Goal: Task Accomplishment & Management: Manage account settings

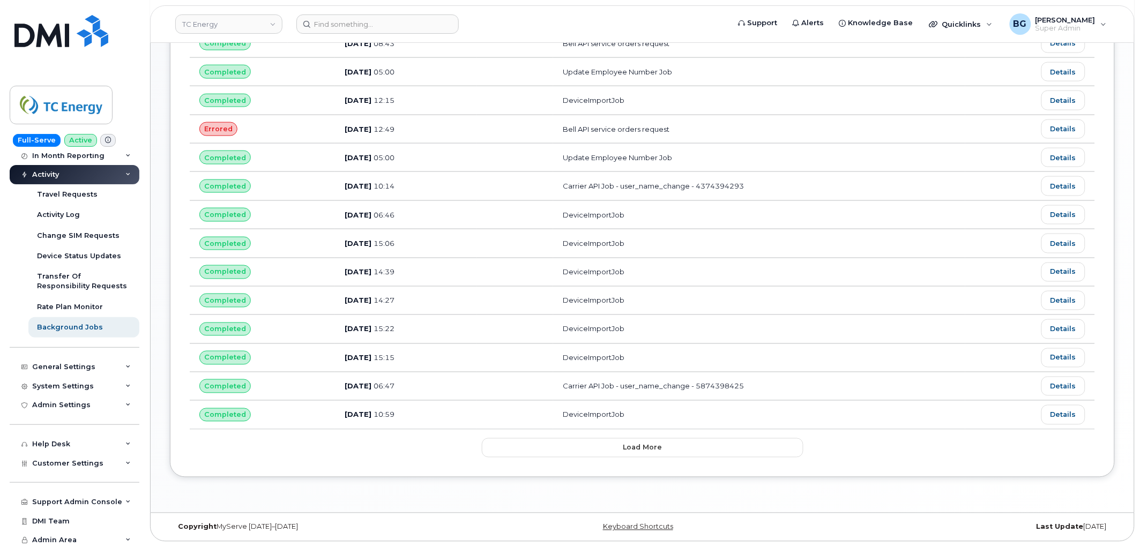
scroll to position [105, 0]
click at [83, 459] on span "Customer Settings" at bounding box center [67, 462] width 71 height 8
click at [88, 452] on div "Customer Settings" at bounding box center [75, 461] width 130 height 19
click at [83, 501] on div "Support Admin Console" at bounding box center [77, 500] width 90 height 9
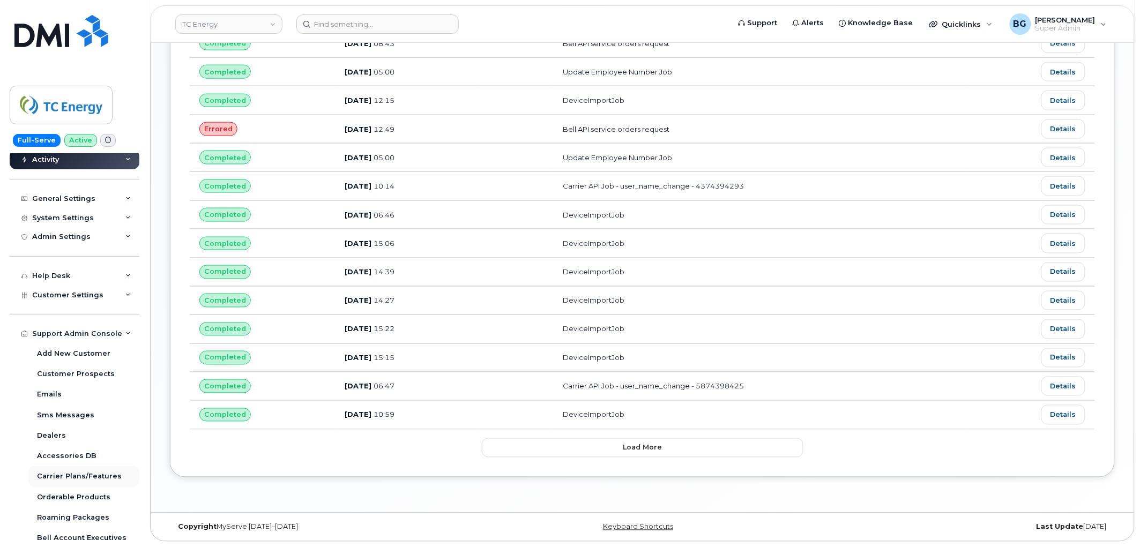
scroll to position [303, 0]
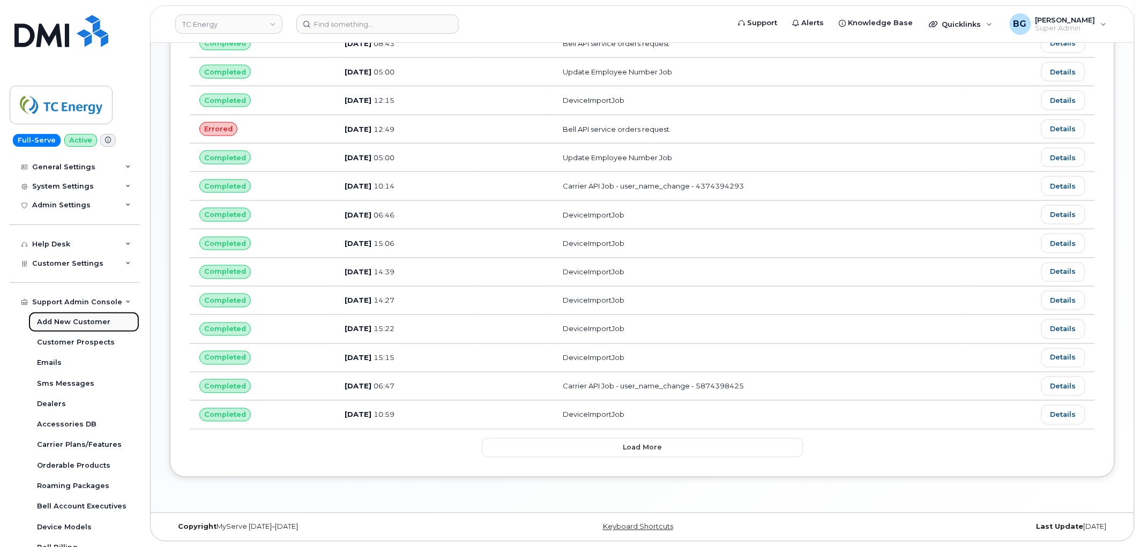
click at [57, 321] on div "Add New Customer" at bounding box center [73, 322] width 73 height 10
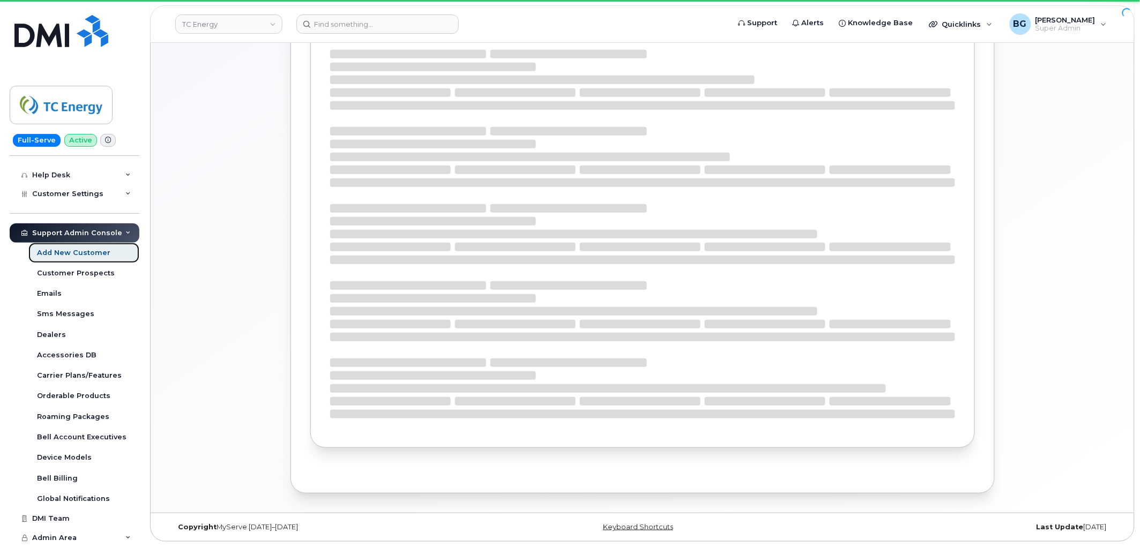
scroll to position [150, 0]
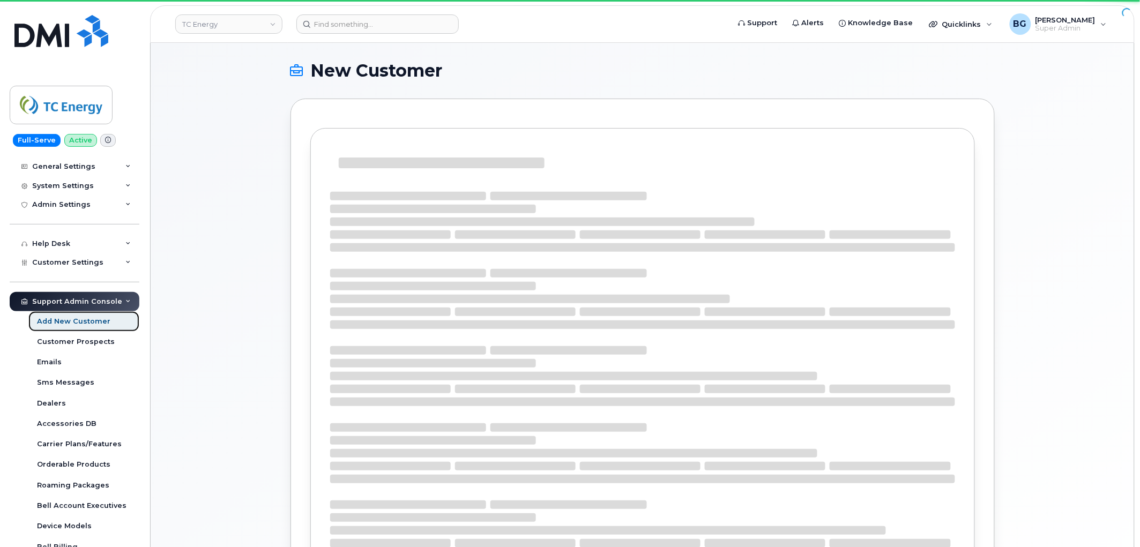
select select
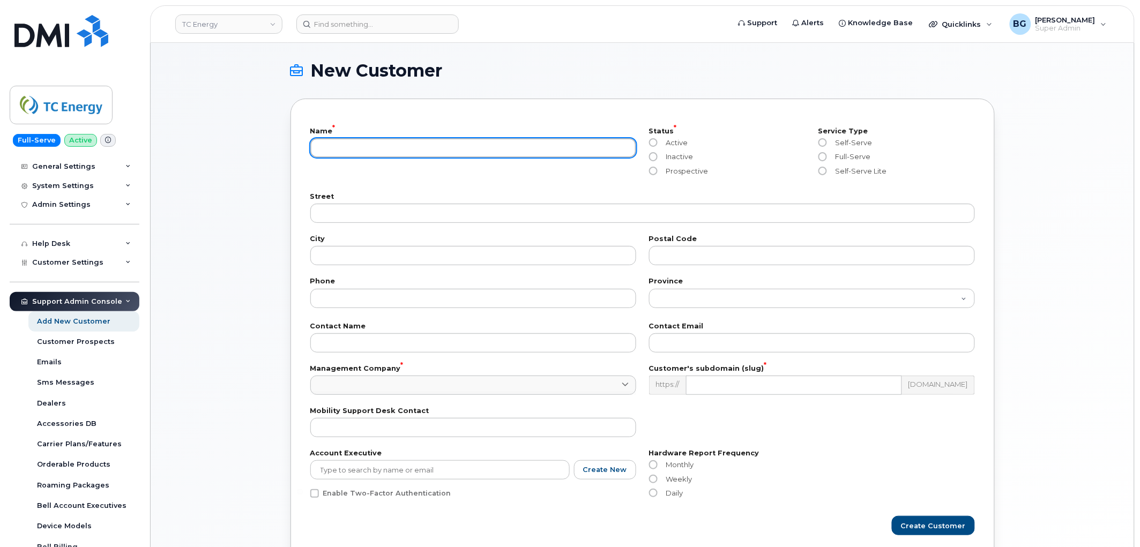
click at [358, 146] on input "text" at bounding box center [473, 147] width 326 height 19
type input "Hartford Fire Insurance Company"
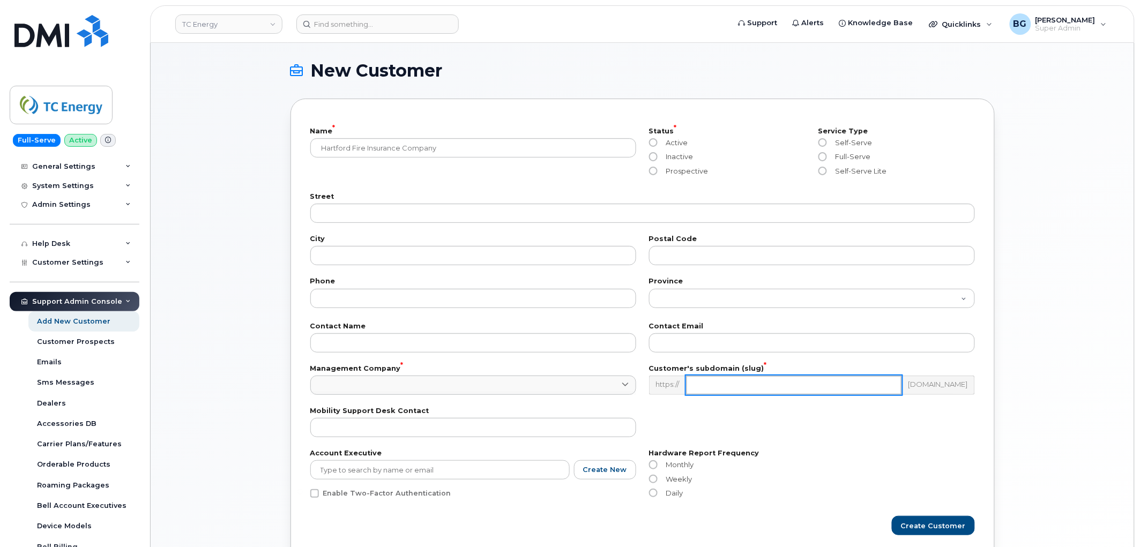
click at [731, 391] on input "text" at bounding box center [794, 385] width 216 height 19
type input "thehartford"
click at [654, 170] on input "Prospective" at bounding box center [653, 171] width 9 height 9
radio input "true"
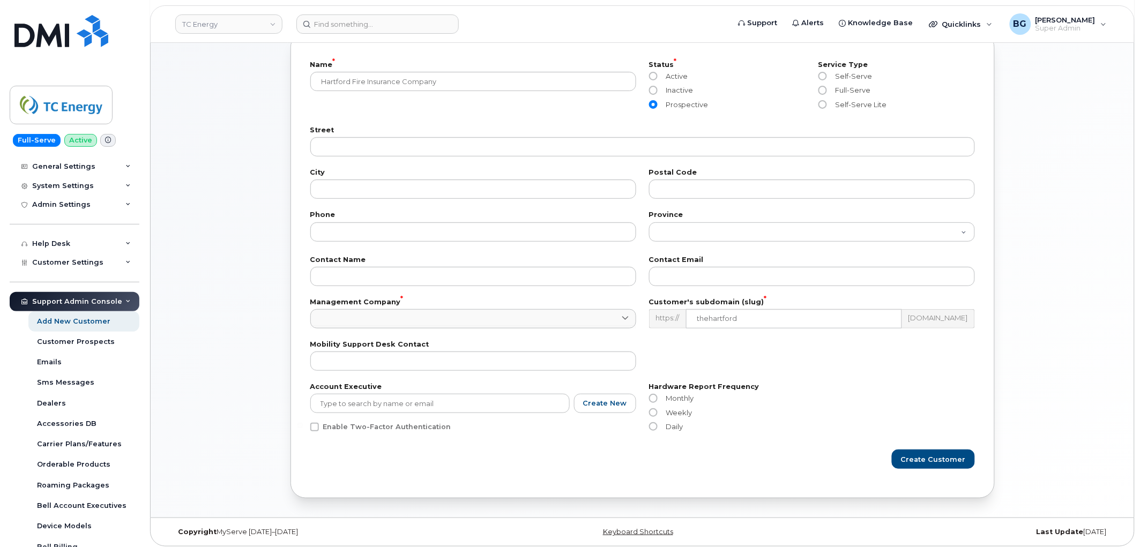
scroll to position [71, 0]
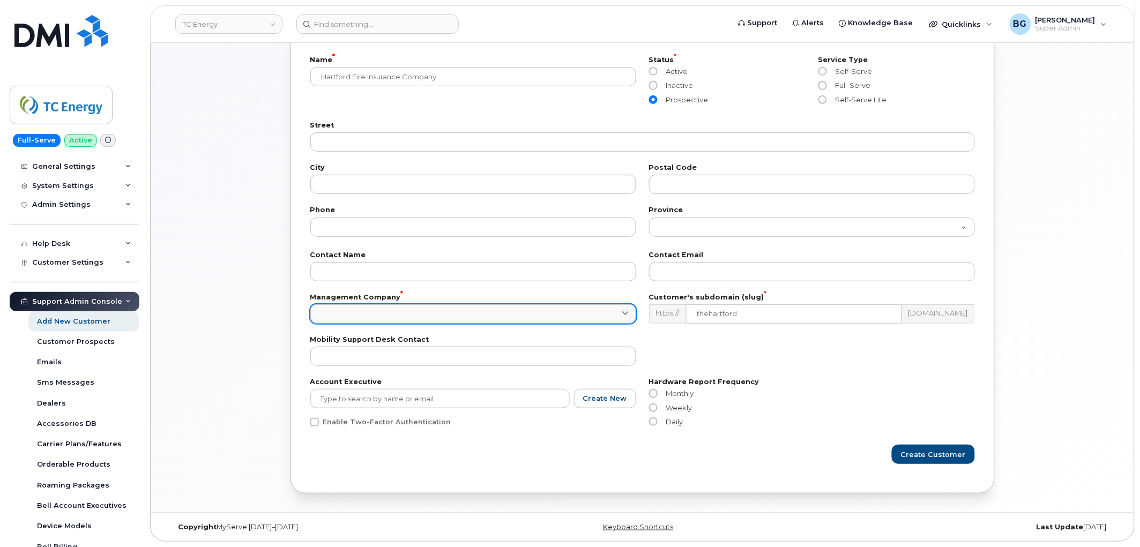
click at [397, 311] on link at bounding box center [473, 313] width 326 height 19
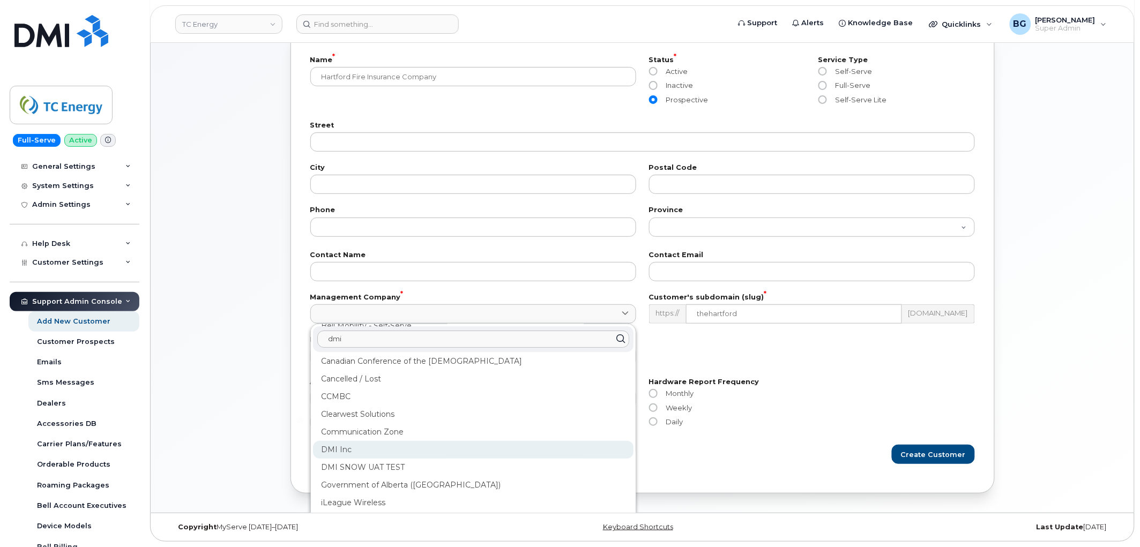
scroll to position [159, 0]
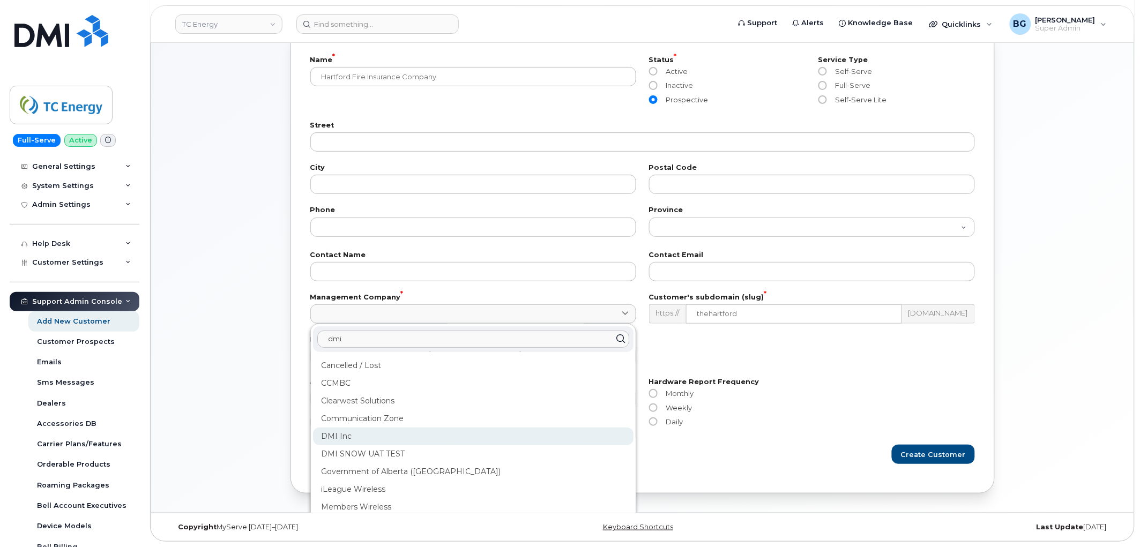
type input "dmi"
click at [339, 433] on div "DMI Inc" at bounding box center [473, 437] width 321 height 18
type input "1"
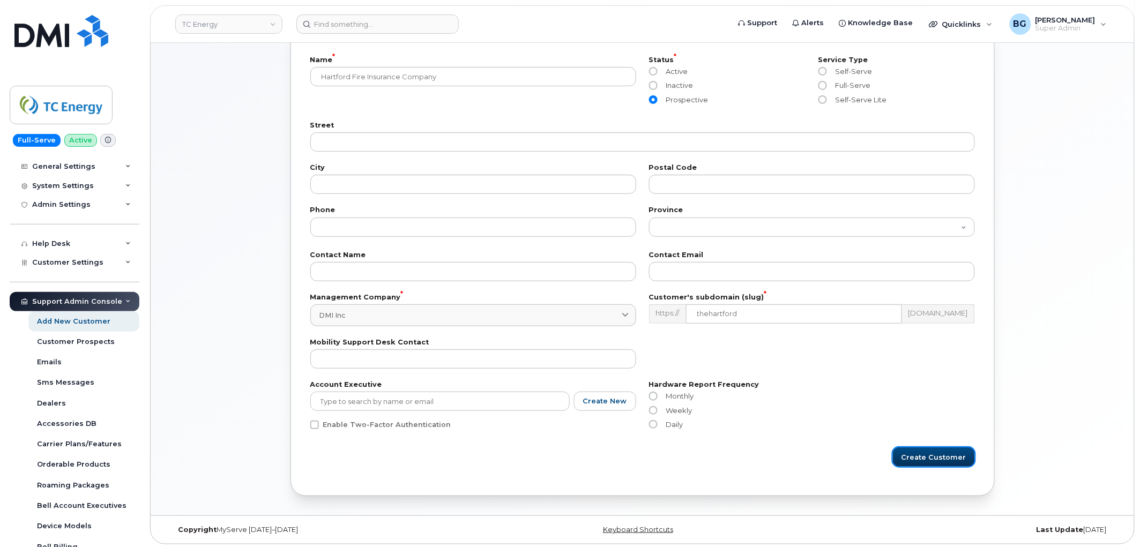
click at [926, 457] on span "Create Customer" at bounding box center [934, 457] width 65 height 10
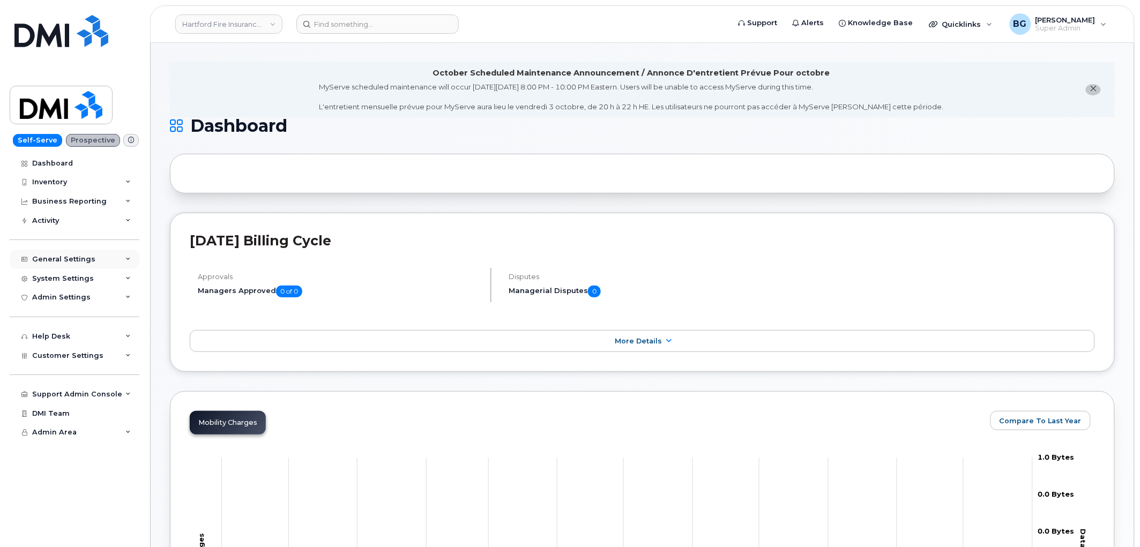
click at [66, 262] on div "General Settings" at bounding box center [63, 259] width 63 height 9
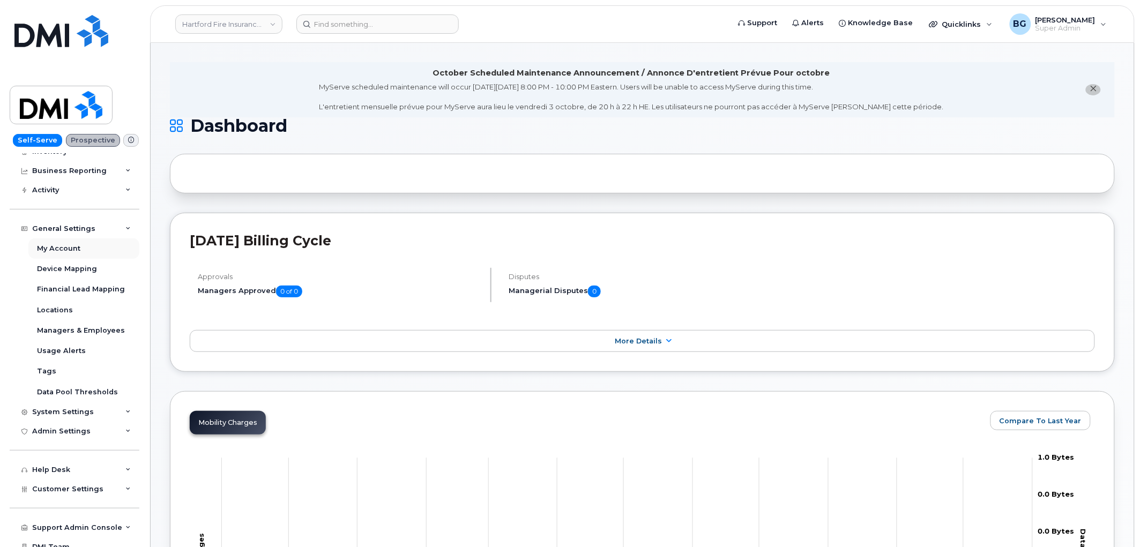
scroll to position [18, 0]
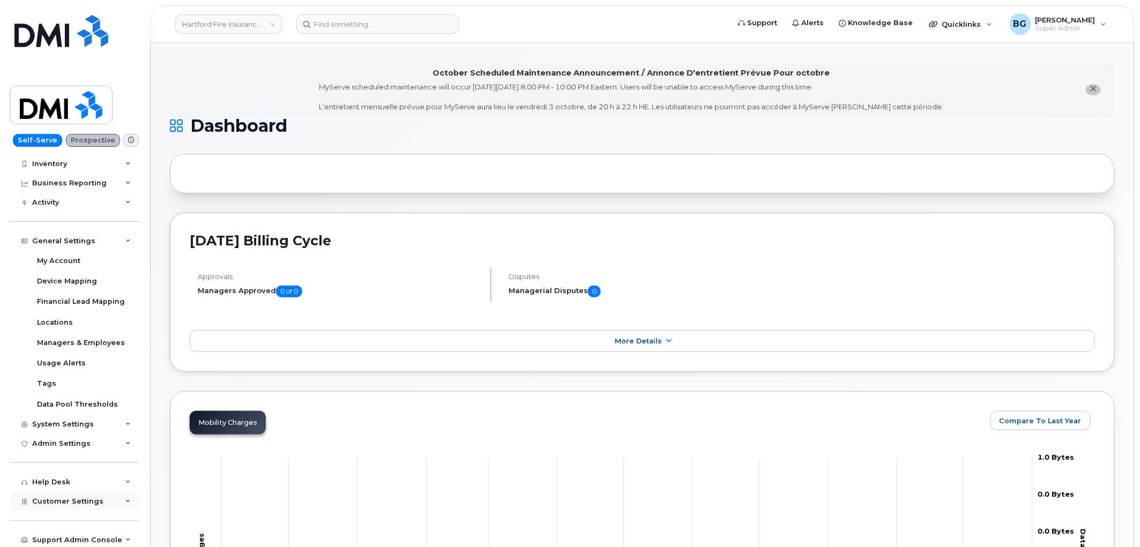
click at [78, 502] on span "Customer Settings" at bounding box center [67, 501] width 71 height 8
click at [48, 518] on div "General" at bounding box center [51, 521] width 29 height 10
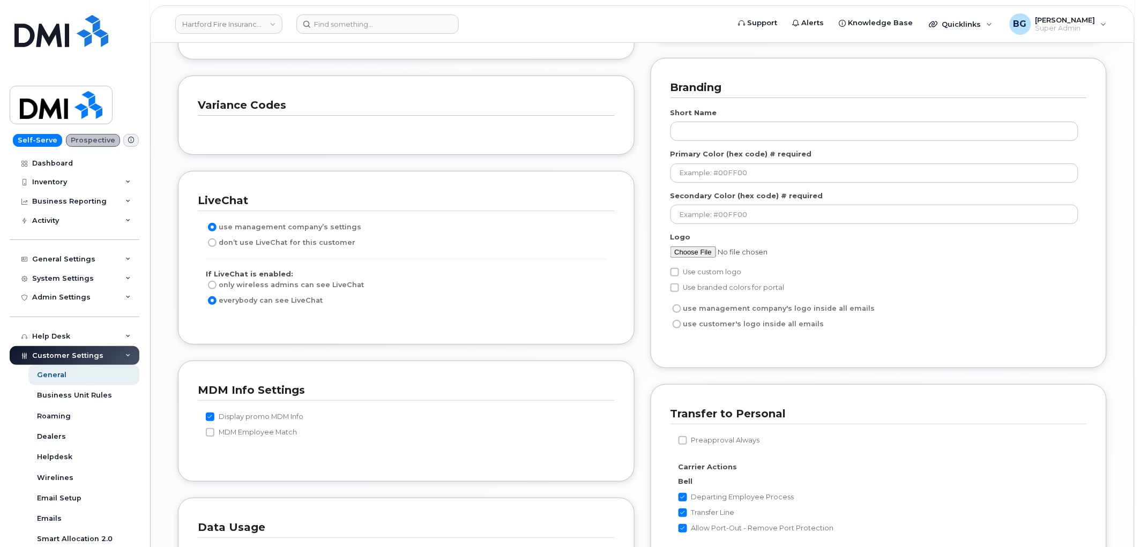
scroll to position [1429, 0]
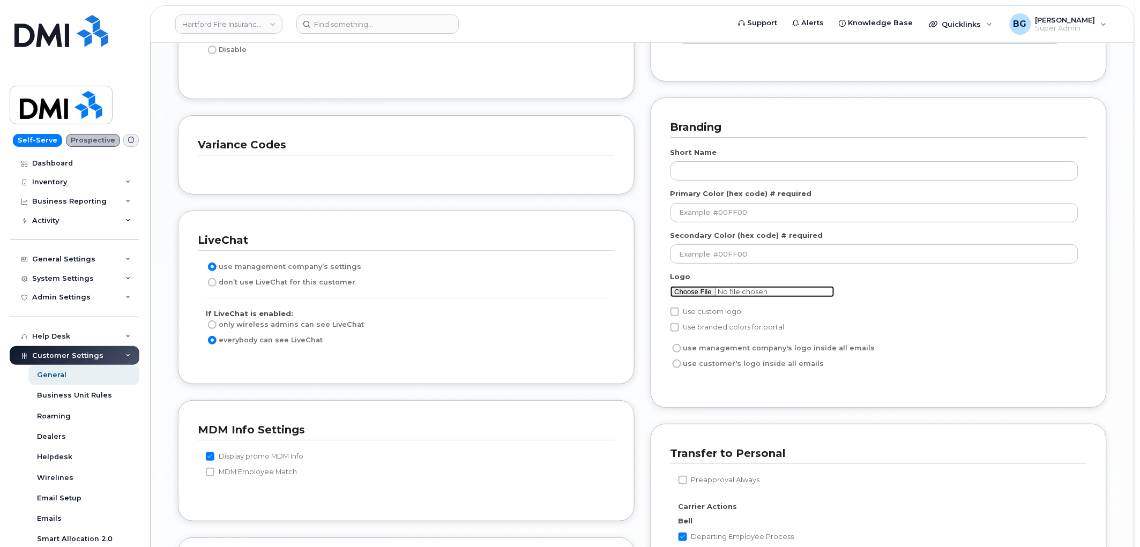
click at [696, 295] on input "file" at bounding box center [753, 291] width 164 height 11
type input "C:\fakepath\The_Hartford_Financial_Services_Group_logo.svg"
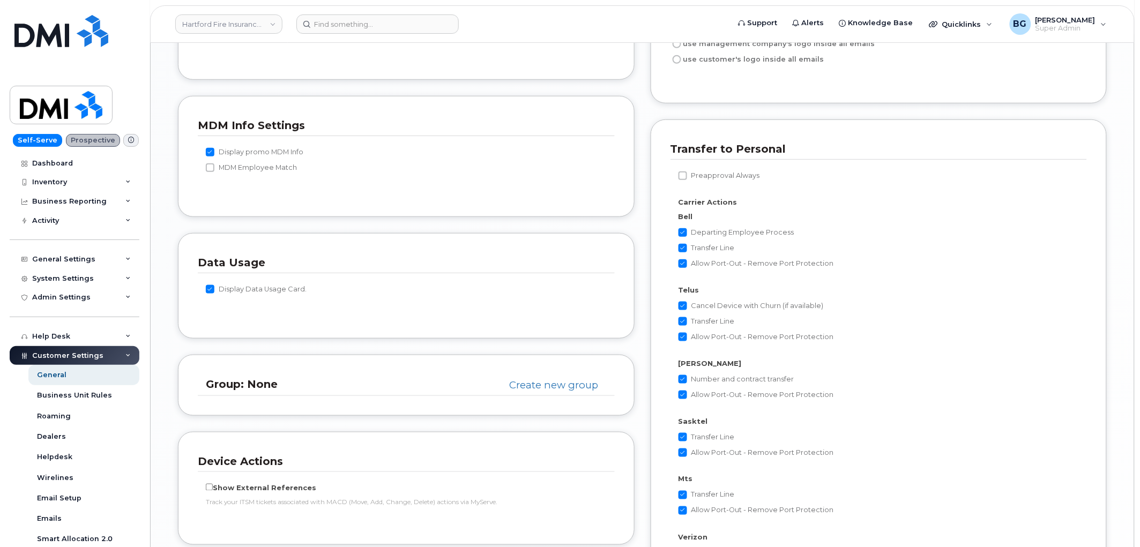
scroll to position [2102, 0]
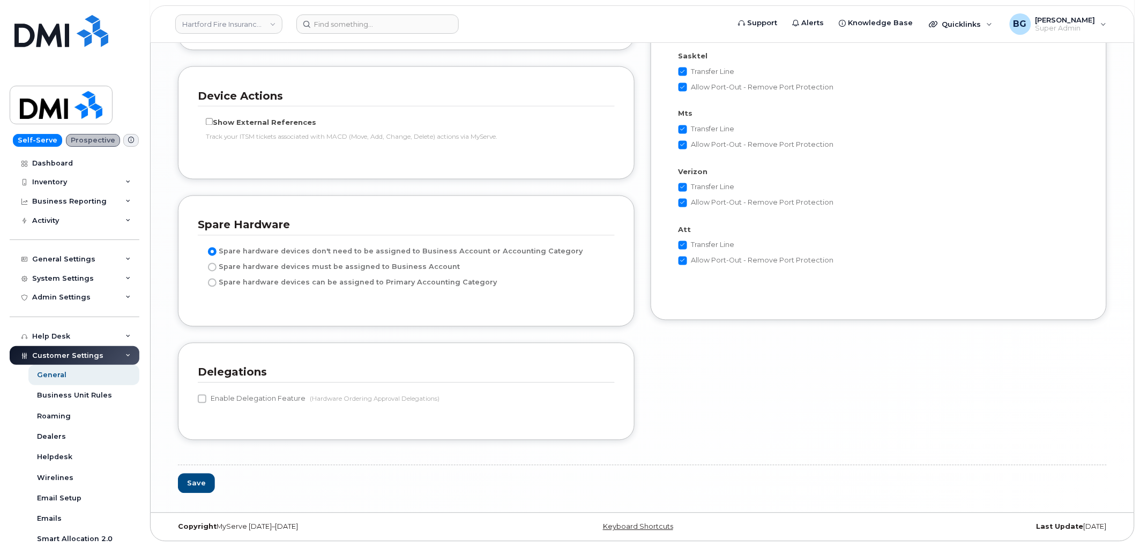
click at [1031, 489] on div "Save" at bounding box center [642, 475] width 945 height 37
click at [194, 484] on button "Save" at bounding box center [196, 484] width 37 height 20
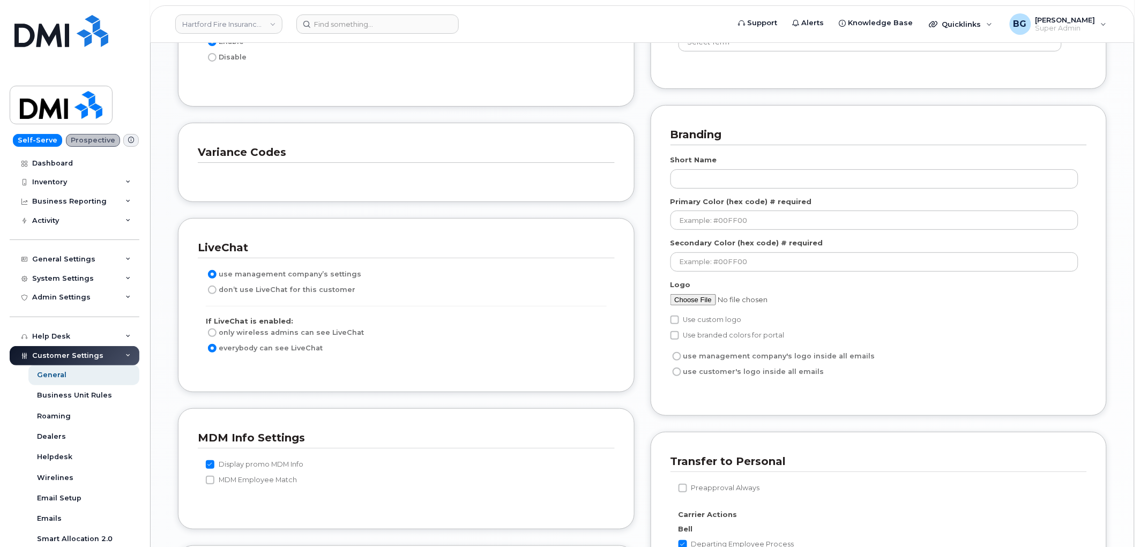
scroll to position [1508, 0]
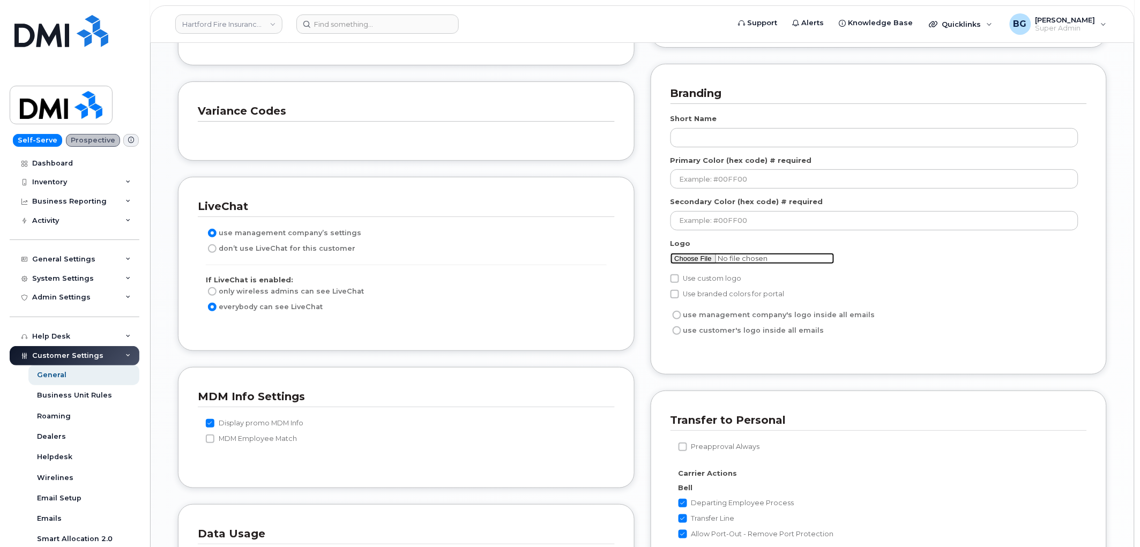
click at [698, 258] on input "file" at bounding box center [753, 258] width 164 height 11
type input "C:\fakepath\thehardford.png"
click at [676, 280] on input "Use custom logo" at bounding box center [675, 278] width 9 height 9
checkbox input "true"
click at [678, 333] on input "use customer's logo inside all emails" at bounding box center [677, 330] width 9 height 9
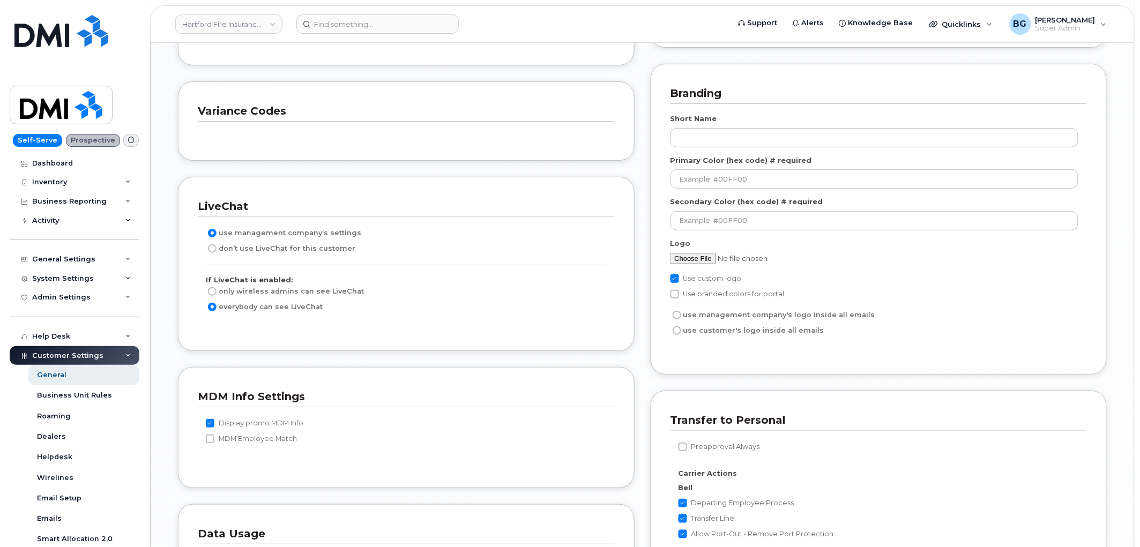
radio input "true"
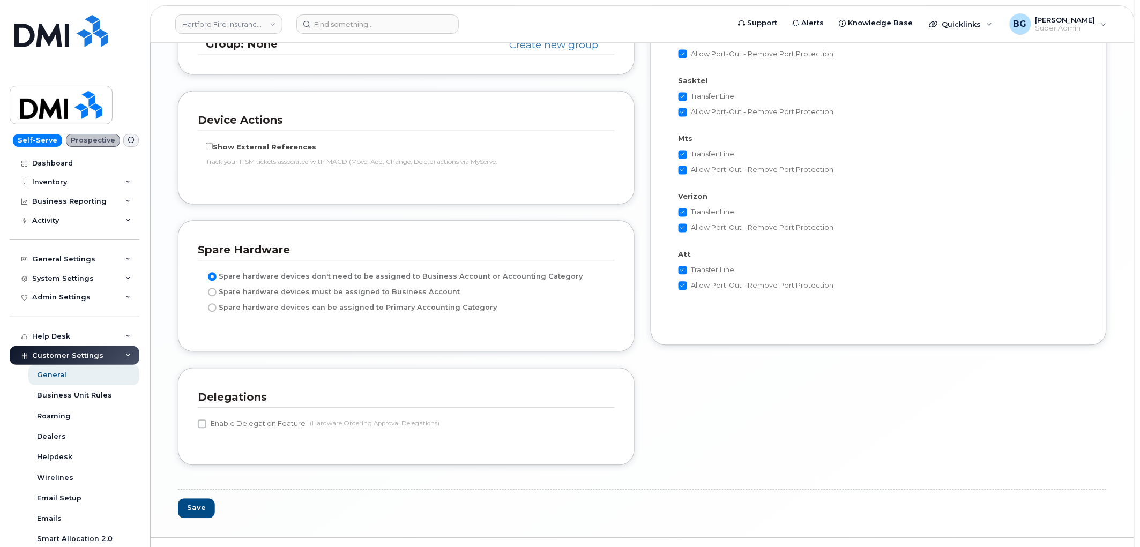
scroll to position [2148, 0]
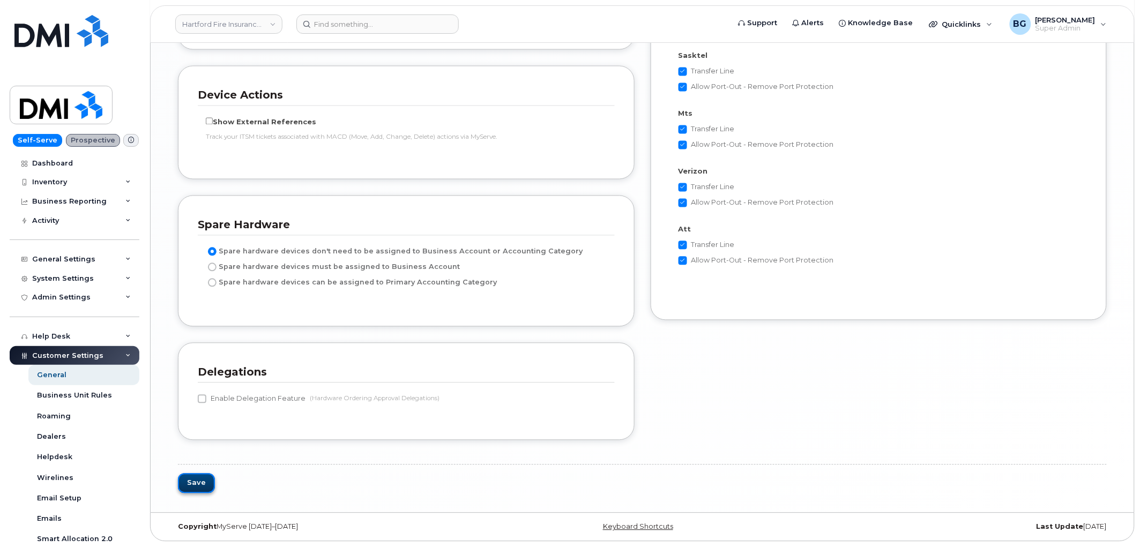
click at [199, 484] on button "Save" at bounding box center [196, 484] width 37 height 20
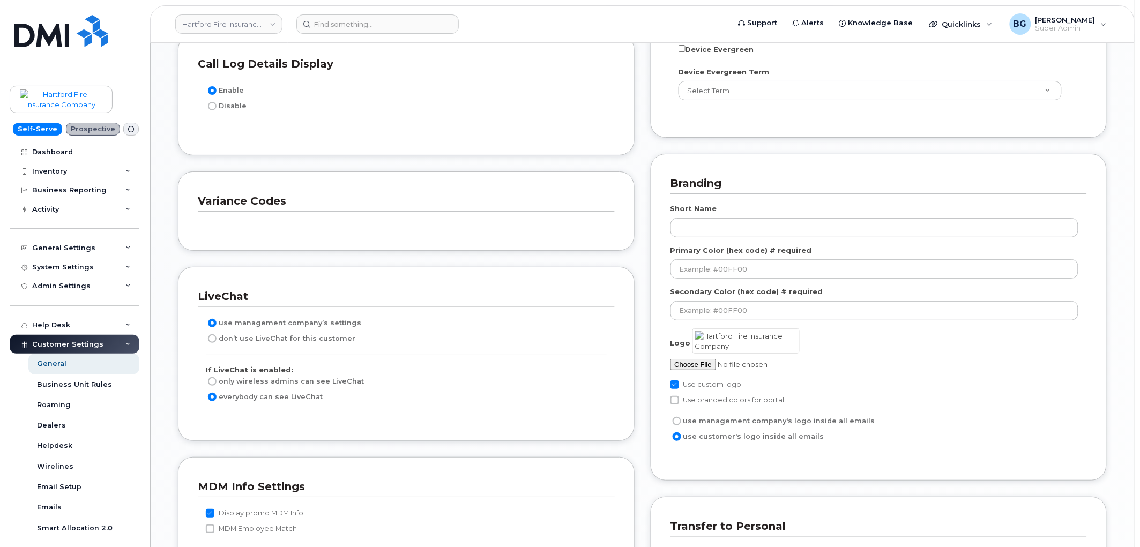
scroll to position [1429, 0]
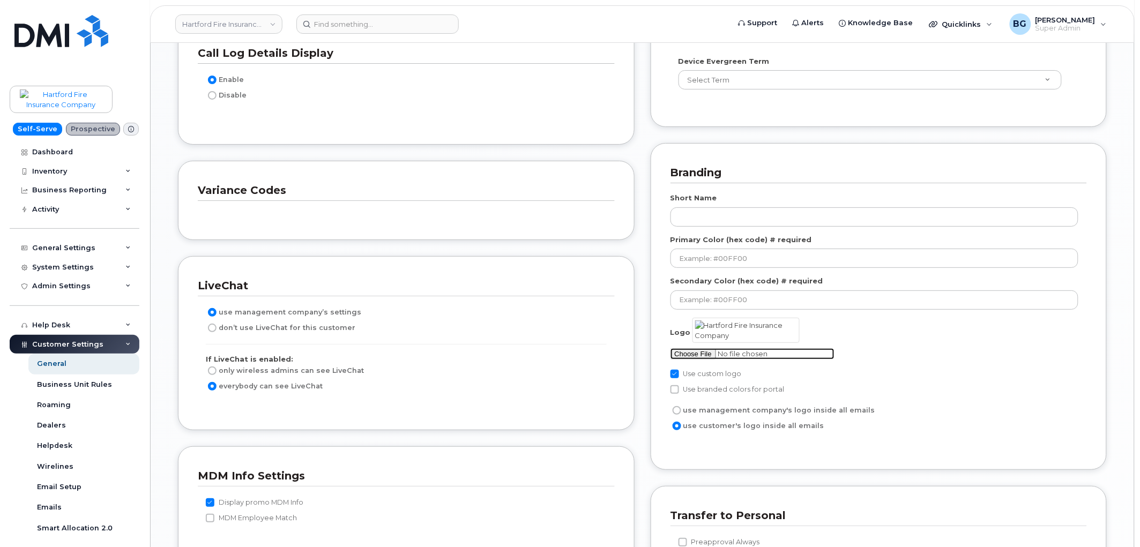
click at [694, 360] on input "file" at bounding box center [753, 353] width 164 height 11
type input "C:\fakepath\thehartford2.png"
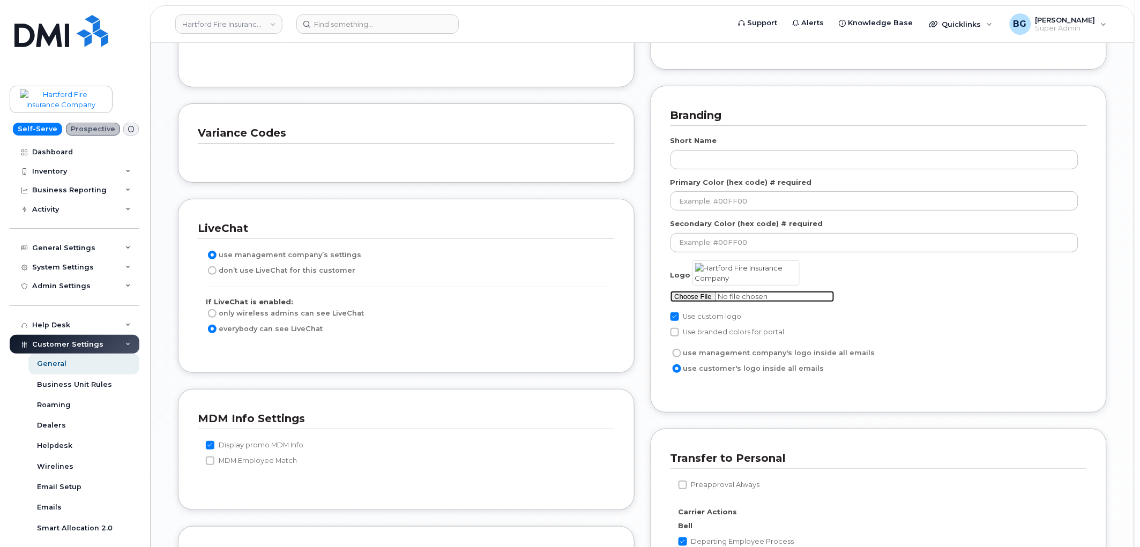
scroll to position [2148, 0]
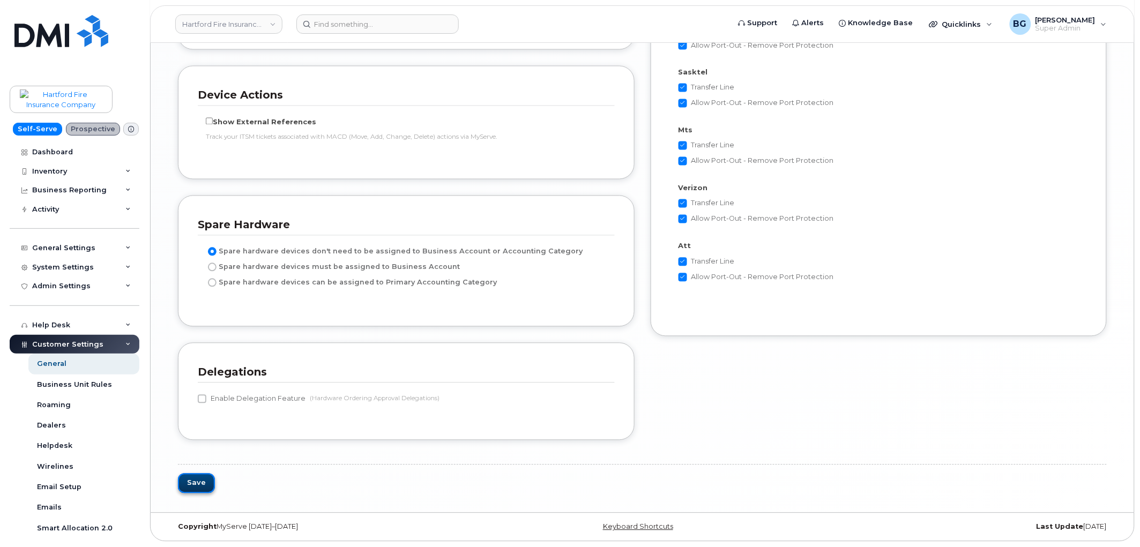
click at [191, 484] on button "Save" at bounding box center [196, 484] width 37 height 20
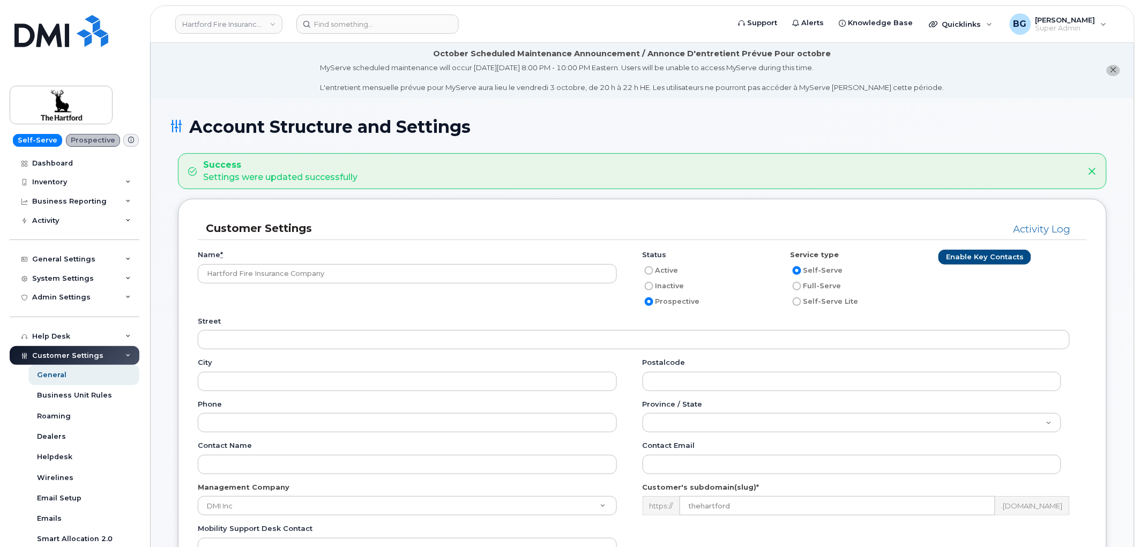
click at [375, 210] on div "Customer Settings Activity Log Name * Hartford Fire Insurance Company Status Ac…" at bounding box center [642, 429] width 929 height 460
click at [47, 103] on img at bounding box center [61, 105] width 83 height 31
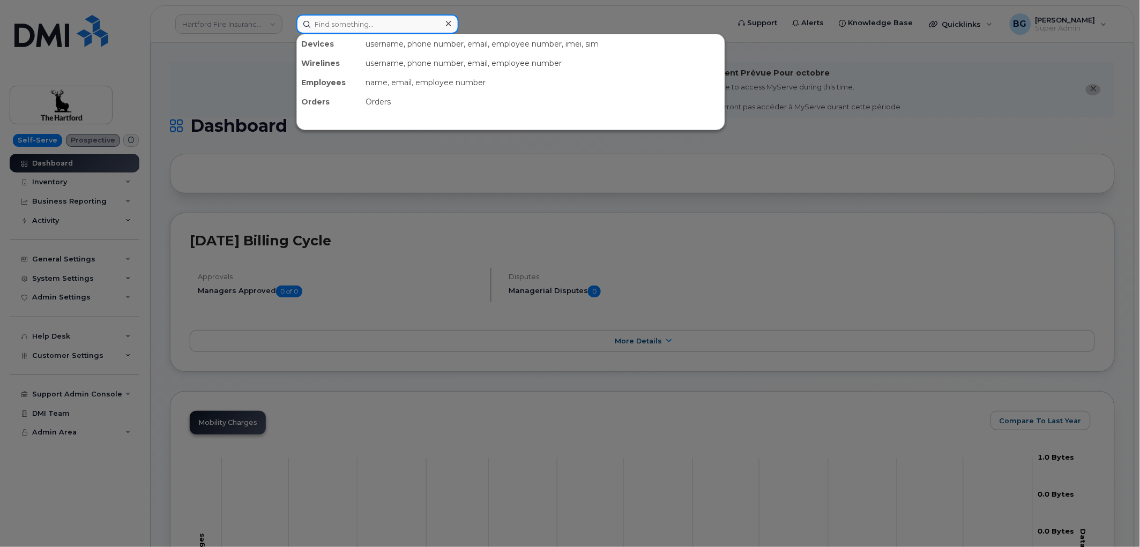
click at [352, 26] on input at bounding box center [377, 23] width 162 height 19
paste input "64416"
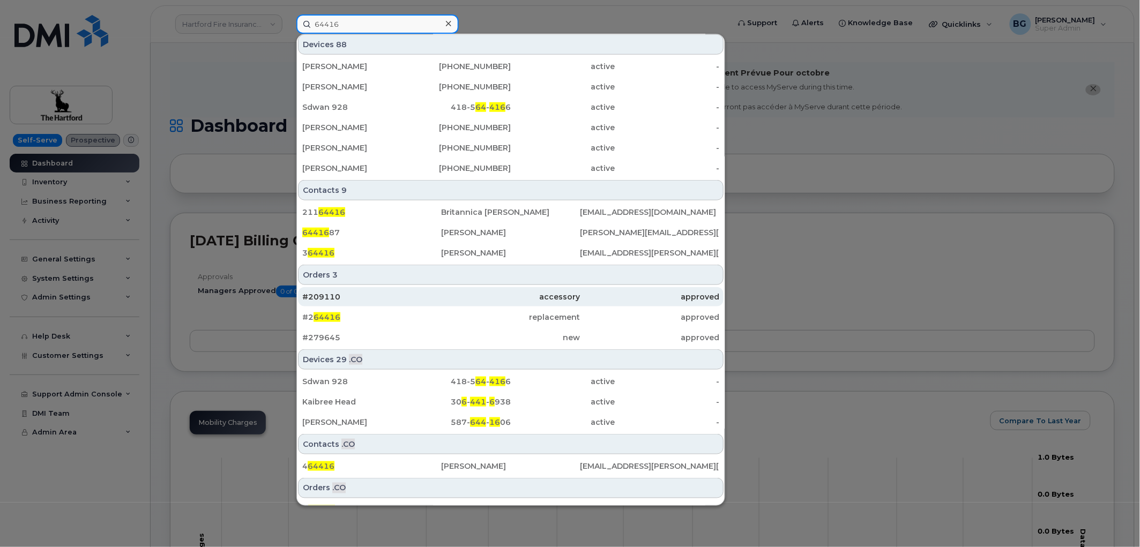
scroll to position [301, 0]
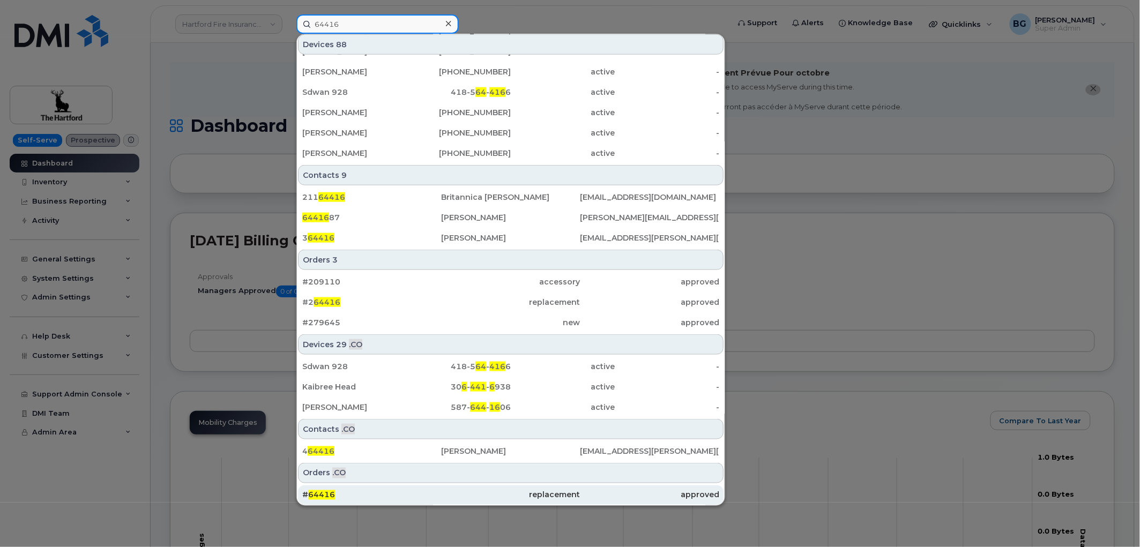
type input "64416"
click at [317, 492] on span "64416" at bounding box center [321, 495] width 27 height 10
